Goal: Task Accomplishment & Management: Use online tool/utility

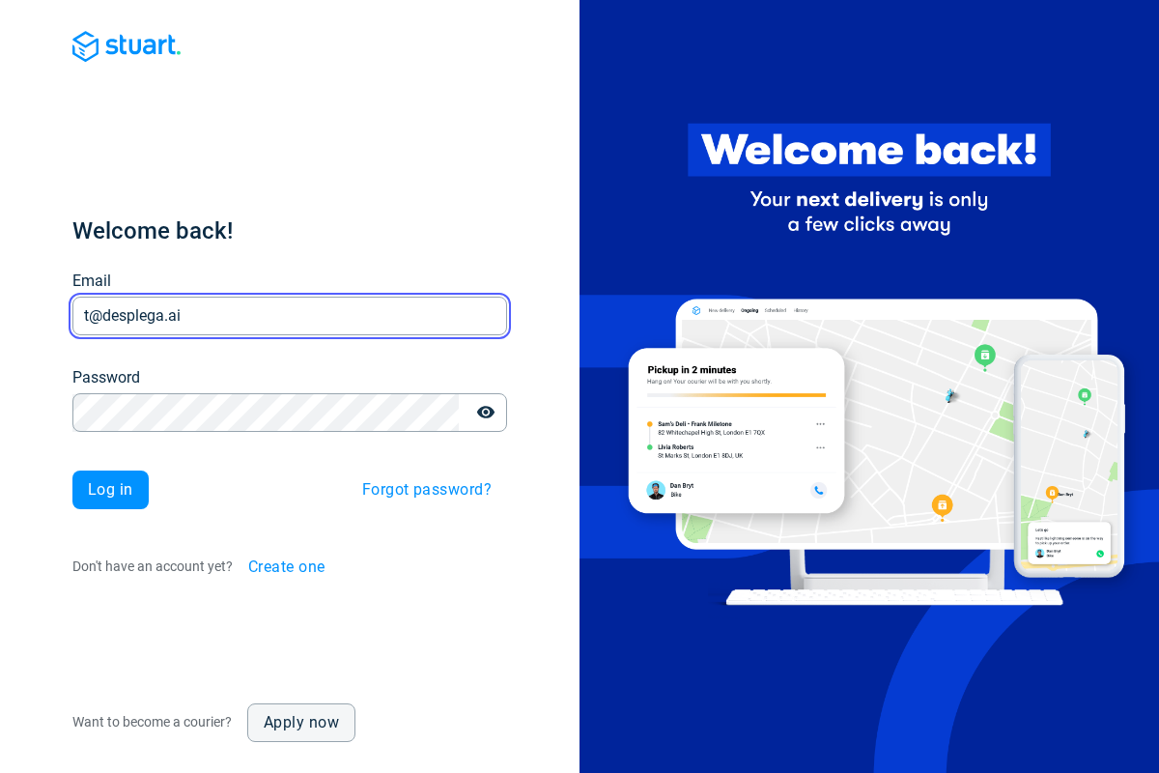
type input "t@desplega.ai"
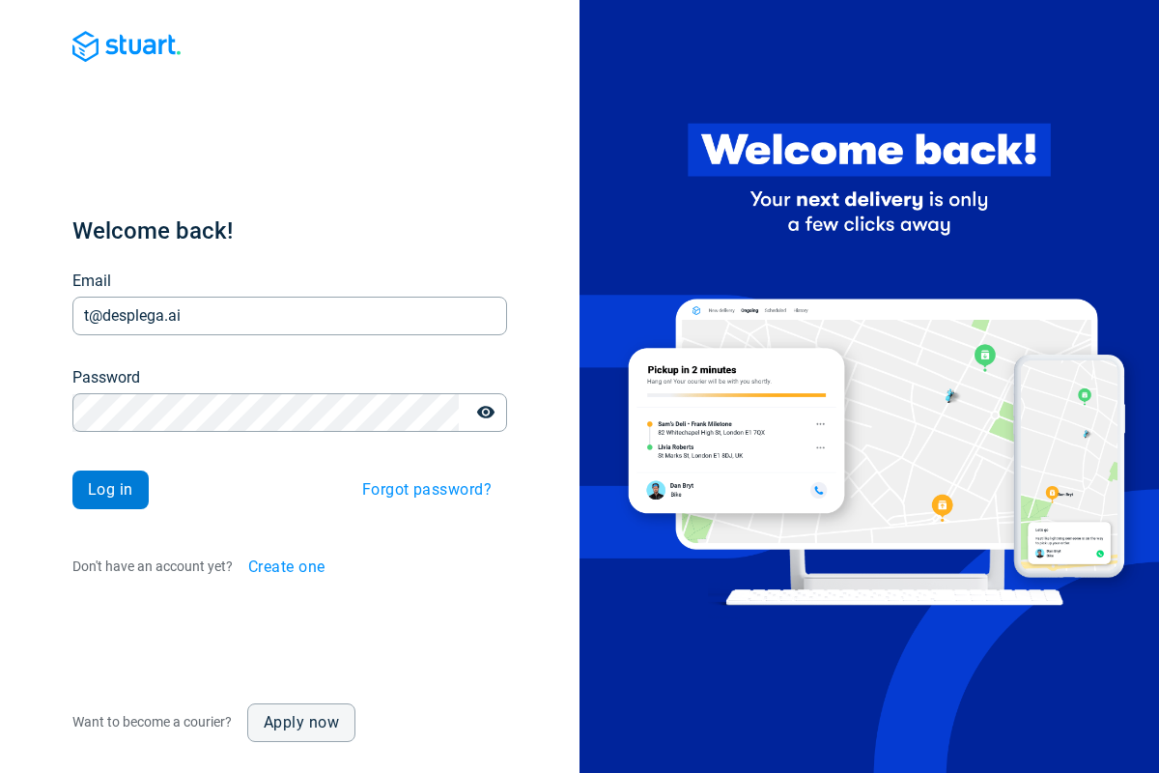
click at [110, 490] on span "Log in" at bounding box center [110, 489] width 45 height 15
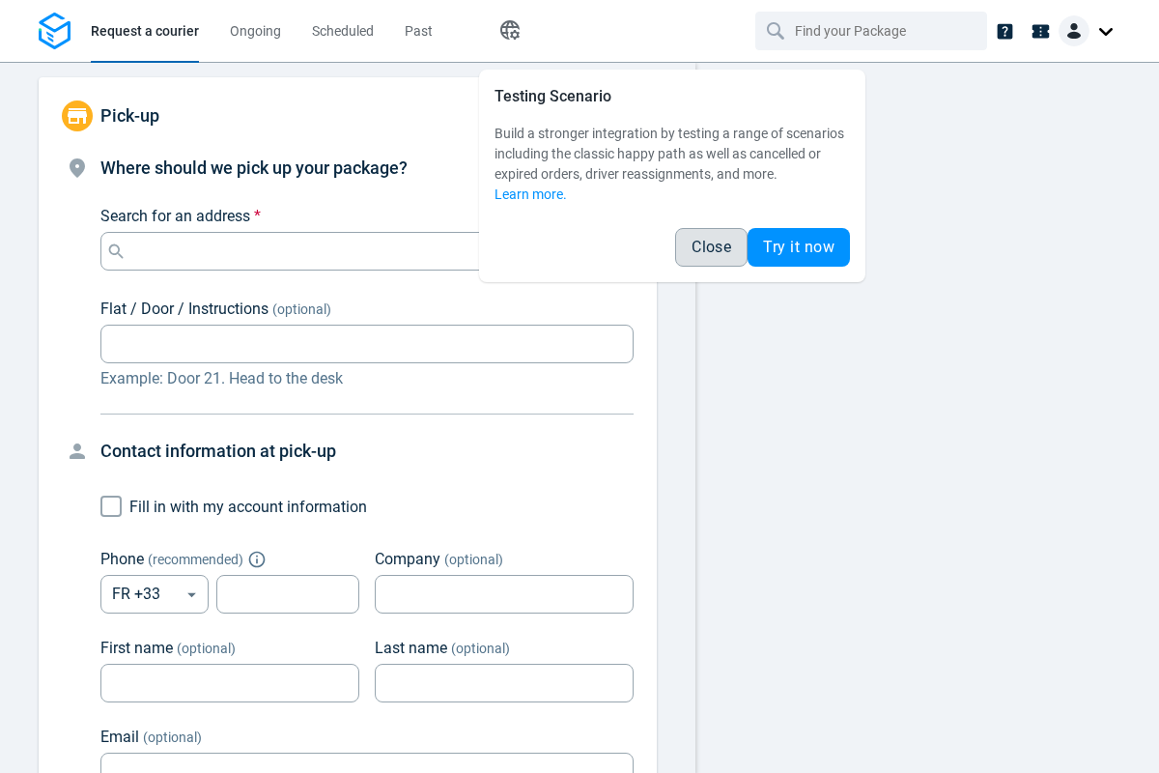
click at [711, 247] on span "Close" at bounding box center [712, 247] width 40 height 15
